Goal: Complete application form

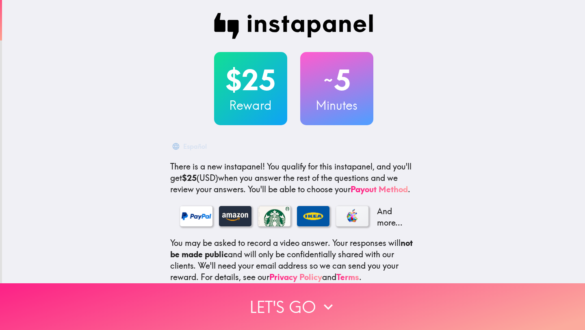
click at [310, 299] on button "Let's go" at bounding box center [292, 306] width 585 height 47
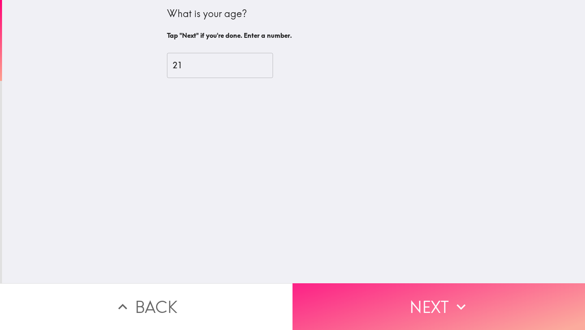
click at [343, 303] on button "Next" at bounding box center [439, 306] width 293 height 47
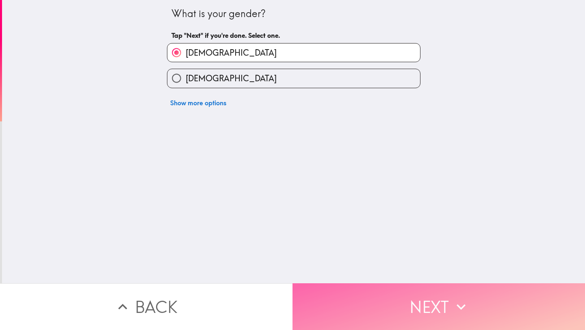
click at [342, 300] on button "Next" at bounding box center [439, 306] width 293 height 47
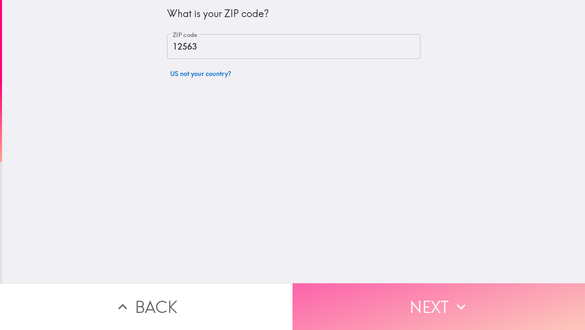
click at [342, 300] on button "Next" at bounding box center [439, 306] width 293 height 47
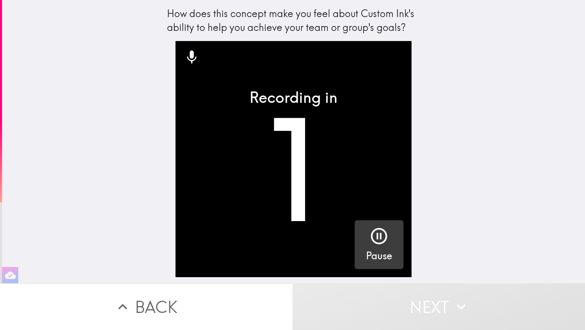
click at [356, 238] on button "Pause" at bounding box center [379, 244] width 49 height 49
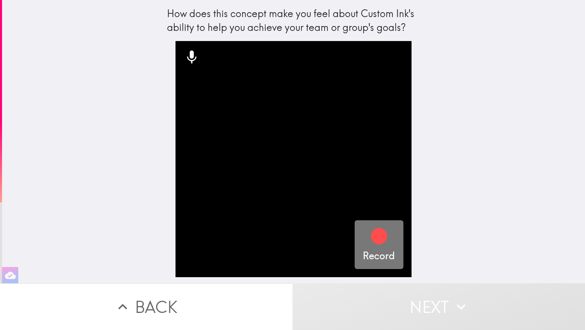
click at [356, 238] on button "Record" at bounding box center [379, 244] width 49 height 49
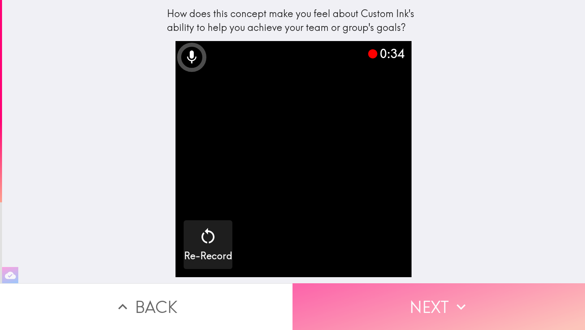
click at [425, 302] on button "Next" at bounding box center [439, 306] width 293 height 47
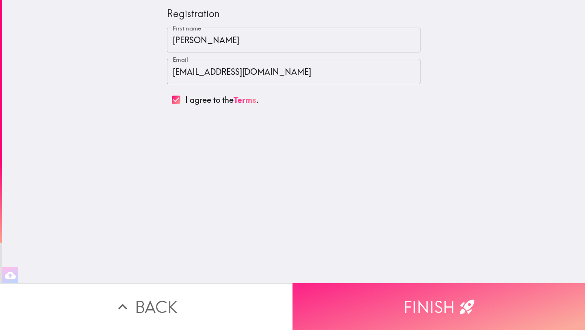
click at [388, 302] on button "Finish" at bounding box center [439, 306] width 293 height 47
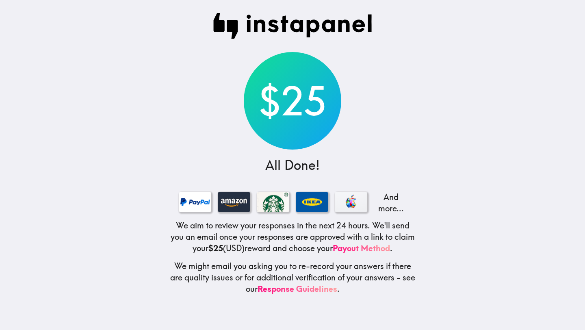
click at [111, 76] on main "$25 All Done! And more... We aim to review your responses in the next 24 hours.…" at bounding box center [292, 165] width 585 height 330
